Goal: Navigation & Orientation: Find specific page/section

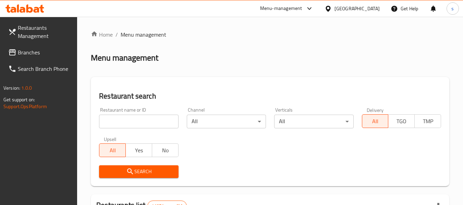
click at [33, 55] on span "Branches" at bounding box center [45, 52] width 54 height 8
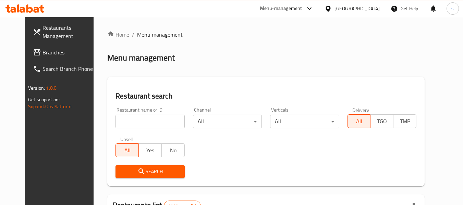
click at [42, 53] on span "Branches" at bounding box center [69, 52] width 54 height 8
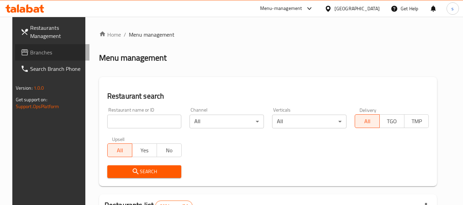
click at [37, 54] on span "Branches" at bounding box center [57, 52] width 54 height 8
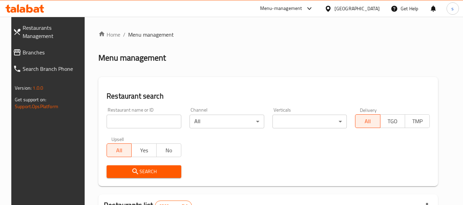
drag, startPoint x: 49, startPoint y: 47, endPoint x: 28, endPoint y: 55, distance: 22.3
click at [49, 48] on span "Branches" at bounding box center [53, 52] width 61 height 8
